Goal: Find specific page/section: Find specific page/section

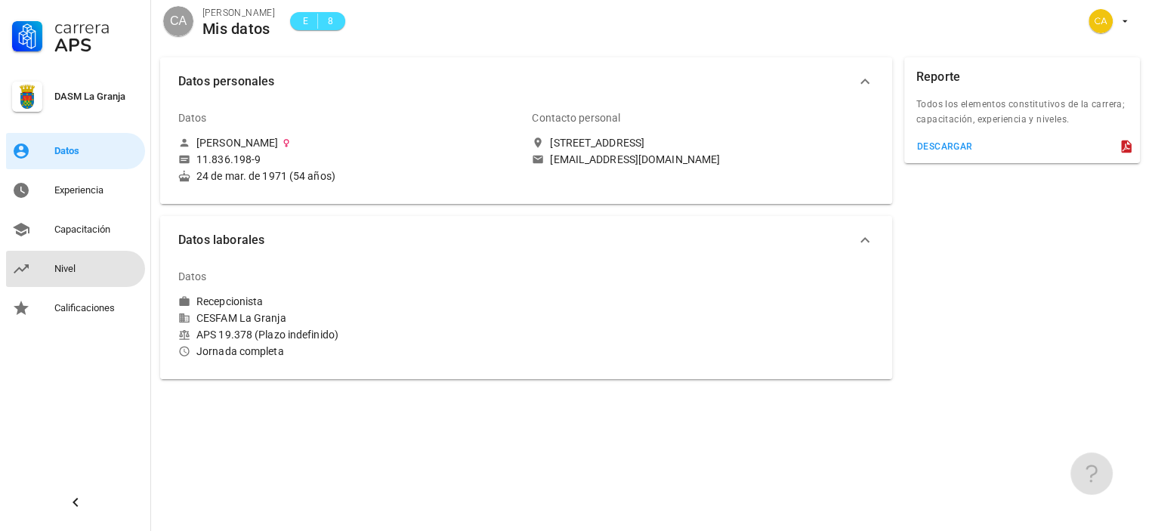
click at [68, 271] on div "Nivel" at bounding box center [96, 269] width 85 height 12
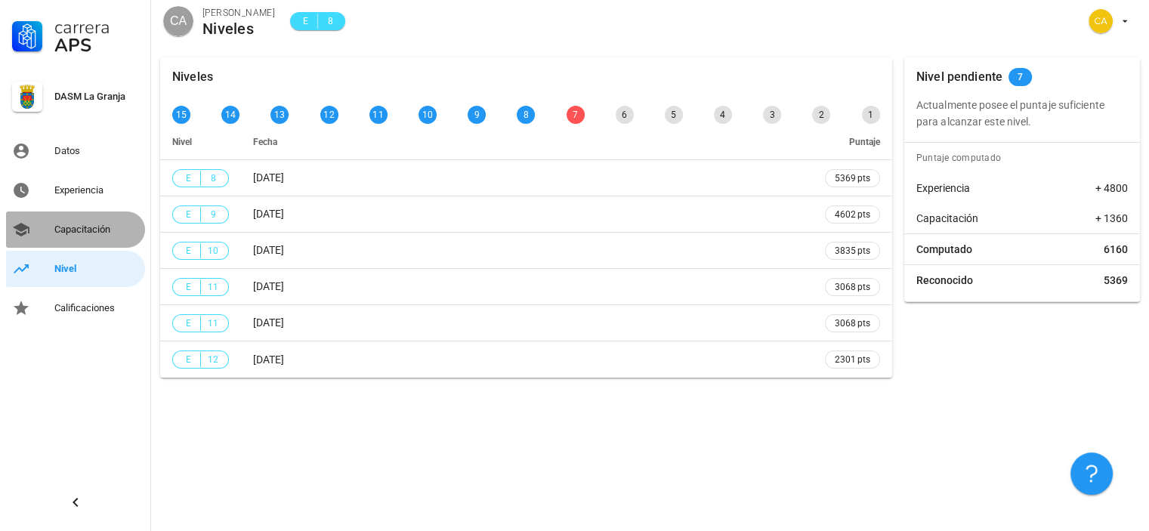
click at [80, 230] on div "Capacitación" at bounding box center [96, 230] width 85 height 12
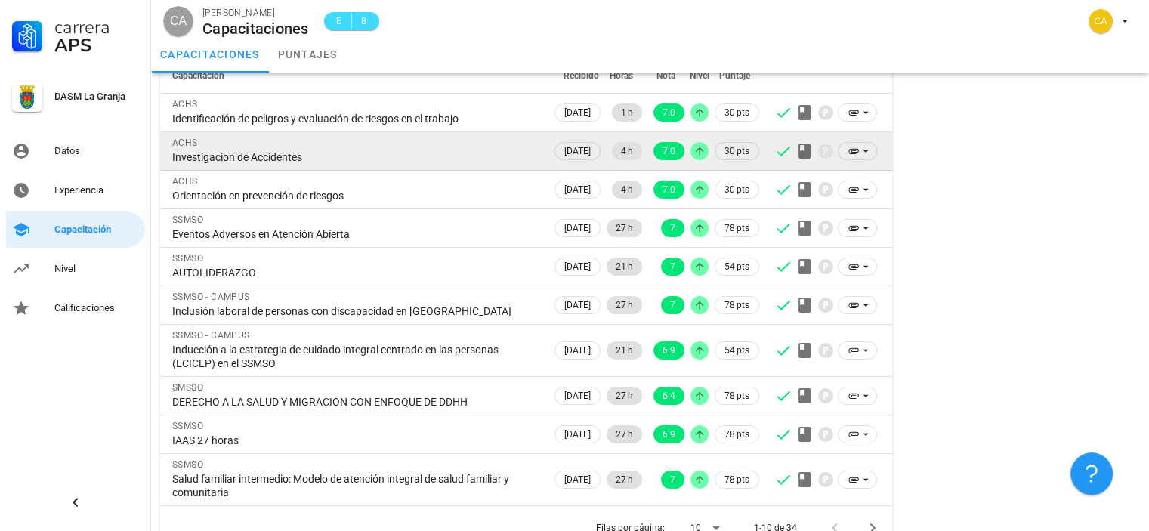
scroll to position [150, 0]
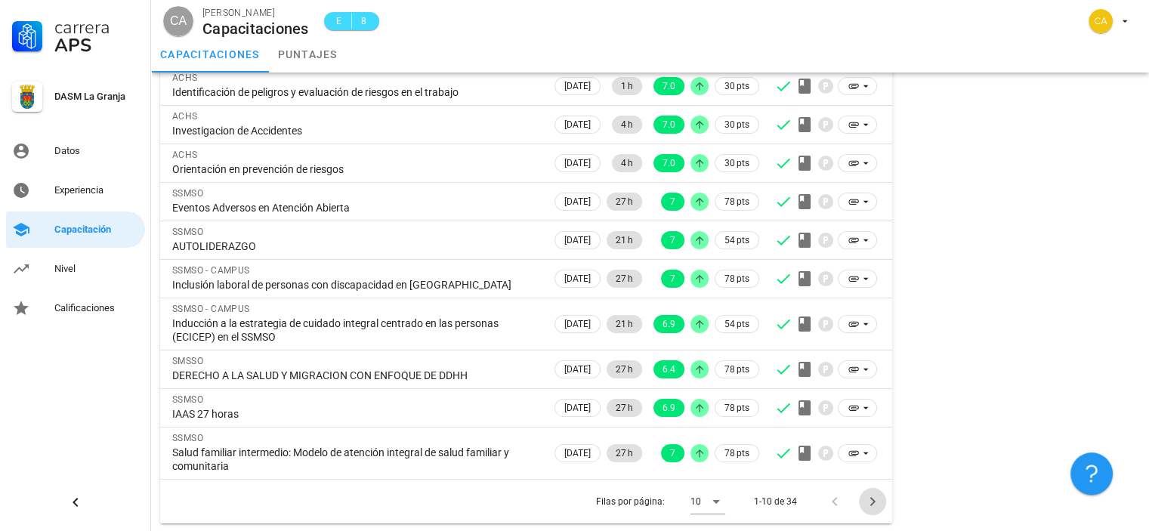
click at [873, 499] on icon "Página siguiente" at bounding box center [872, 501] width 5 height 9
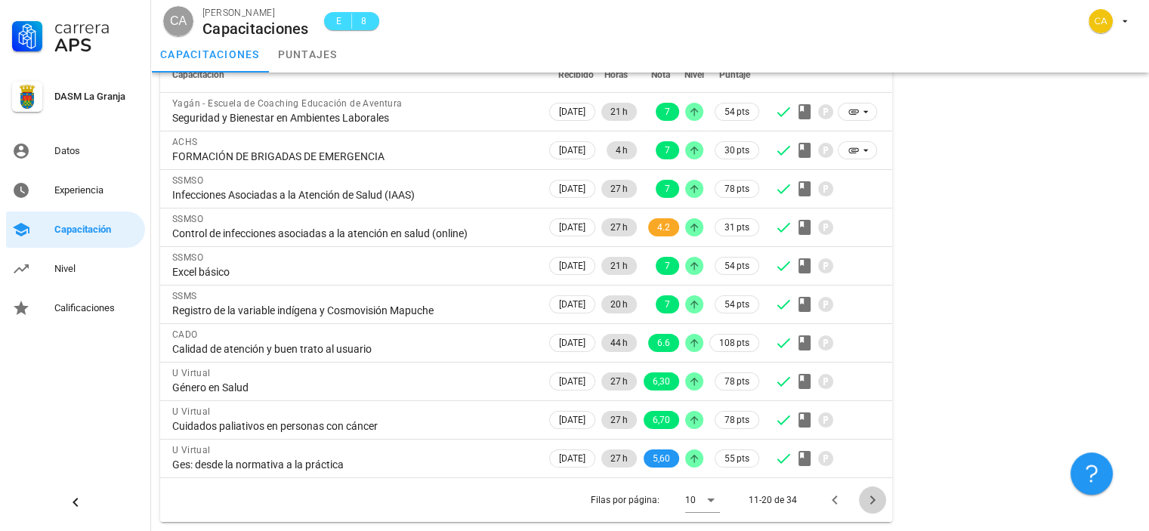
scroll to position [123, 0]
